Goal: Task Accomplishment & Management: Use online tool/utility

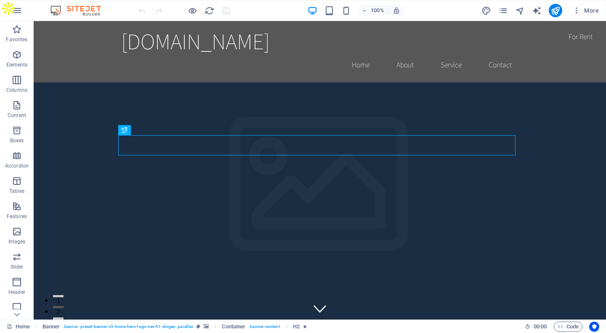
click at [584, 12] on span "More" at bounding box center [585, 10] width 27 height 8
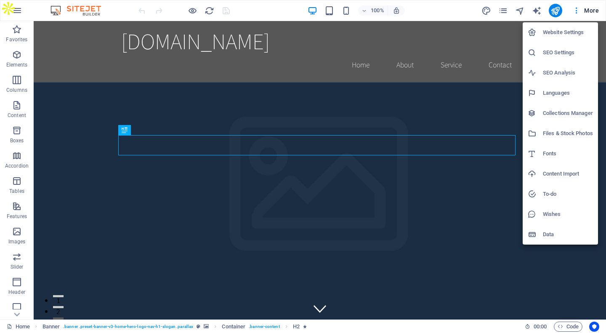
click at [508, 8] on div at bounding box center [303, 166] width 606 height 333
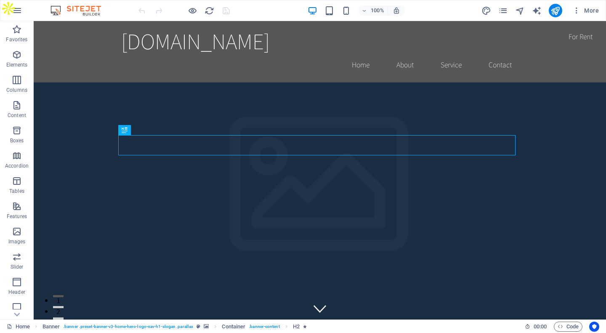
click at [212, 16] on div at bounding box center [184, 10] width 94 height 13
click at [210, 15] on icon "reload" at bounding box center [210, 11] width 10 height 10
click at [587, 8] on span "More" at bounding box center [585, 10] width 27 height 8
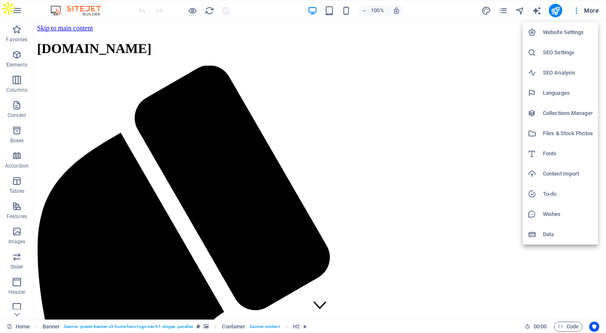
click at [556, 57] on h6 "SEO Settings" at bounding box center [568, 53] width 50 height 10
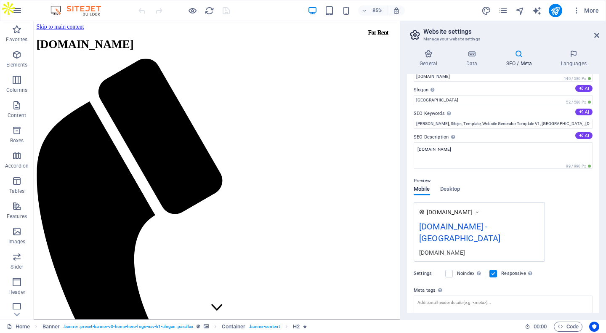
scroll to position [19, 0]
click at [454, 189] on span "Desktop" at bounding box center [450, 190] width 20 height 12
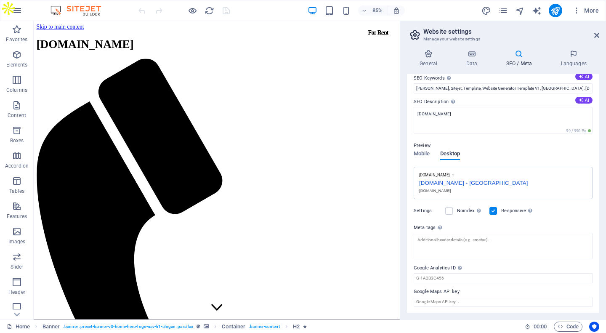
scroll to position [0, 0]
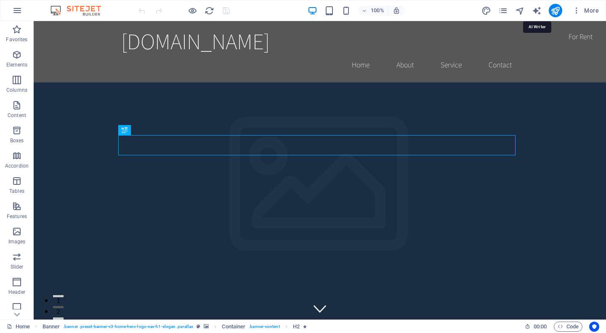
click at [535, 8] on icon "text_generator" at bounding box center [537, 11] width 10 height 10
select select "English"
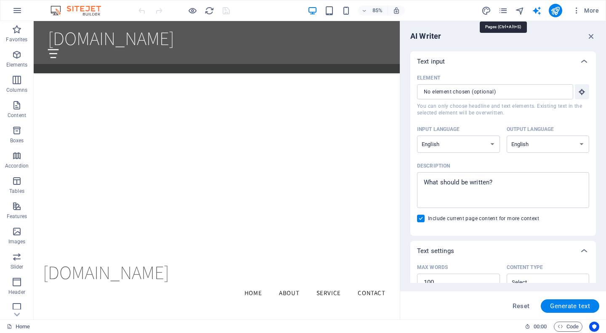
click at [506, 11] on icon "pages" at bounding box center [503, 11] width 10 height 10
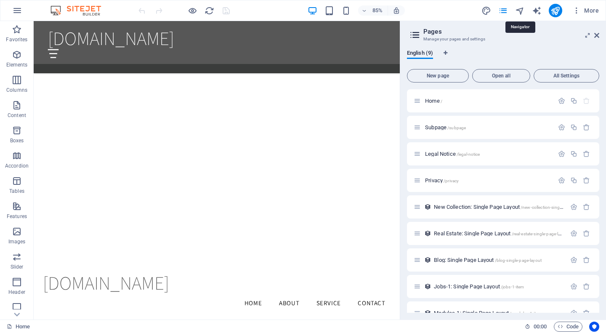
scroll to position [1189, 0]
click at [579, 8] on icon "button" at bounding box center [576, 10] width 8 height 8
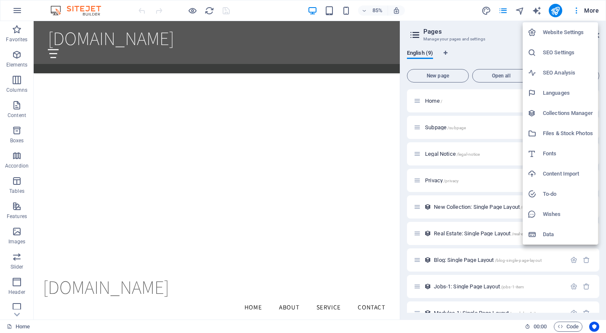
click at [564, 31] on h6 "Website Settings" at bounding box center [568, 32] width 50 height 10
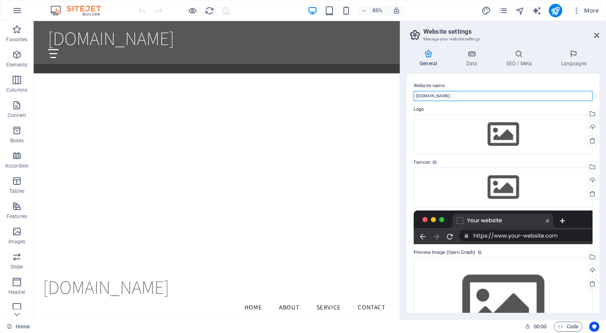
click at [476, 96] on input "[DOMAIN_NAME]" at bounding box center [503, 96] width 179 height 10
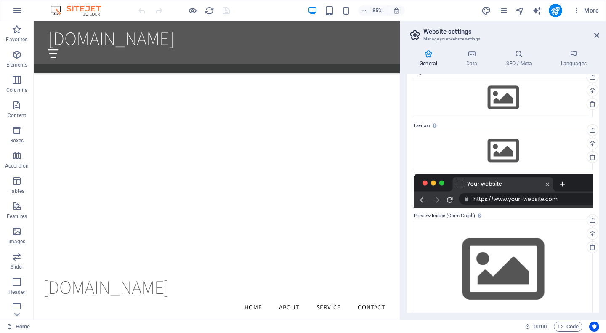
scroll to position [48, 0]
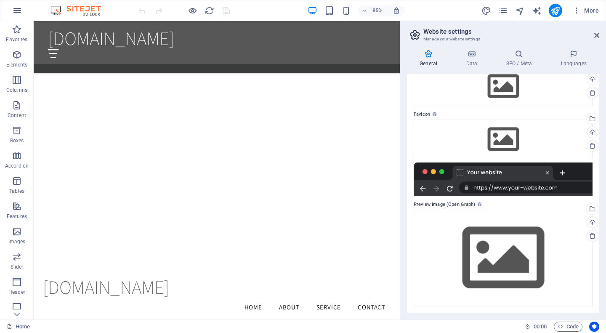
click at [15, 9] on icon "button" at bounding box center [17, 10] width 10 height 10
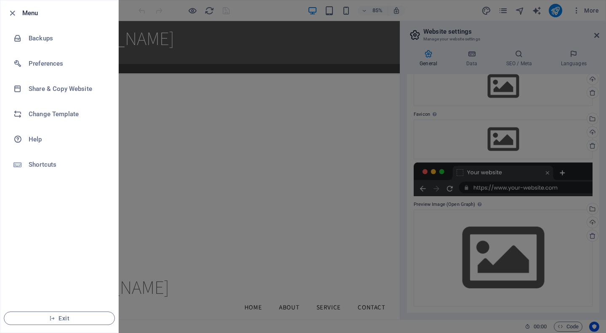
click at [47, 88] on h6 "Share & Copy Website" at bounding box center [68, 89] width 78 height 10
